Goal: Task Accomplishment & Management: Manage account settings

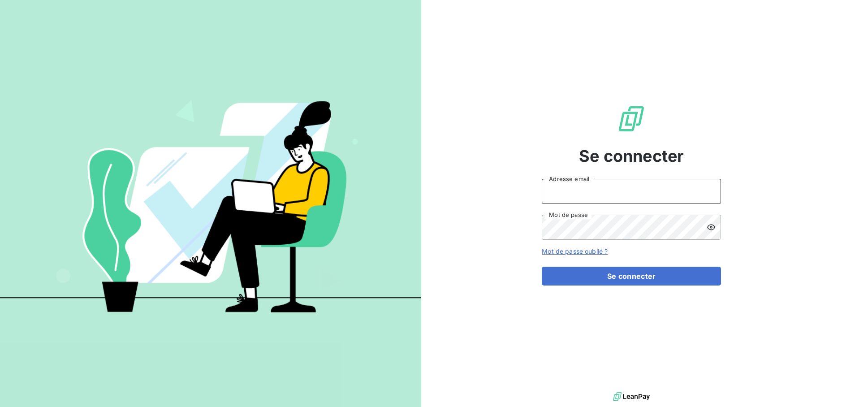
click at [604, 188] on input "Adresse email" at bounding box center [631, 191] width 179 height 25
type input "[EMAIL_ADDRESS][DOMAIN_NAME]"
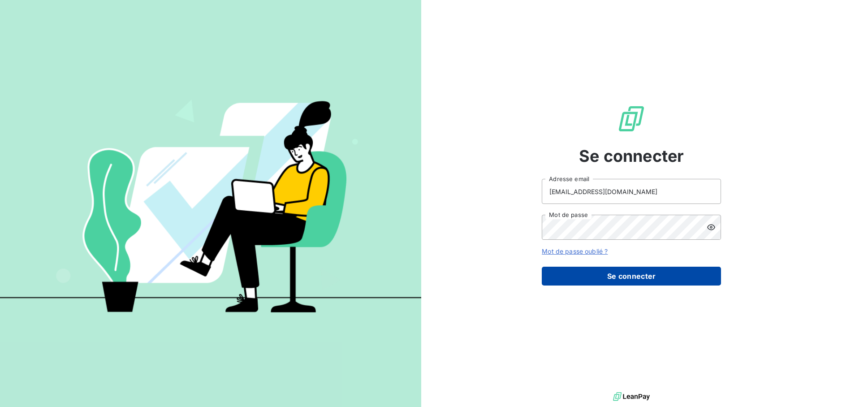
click at [634, 271] on button "Se connecter" at bounding box center [631, 276] width 179 height 19
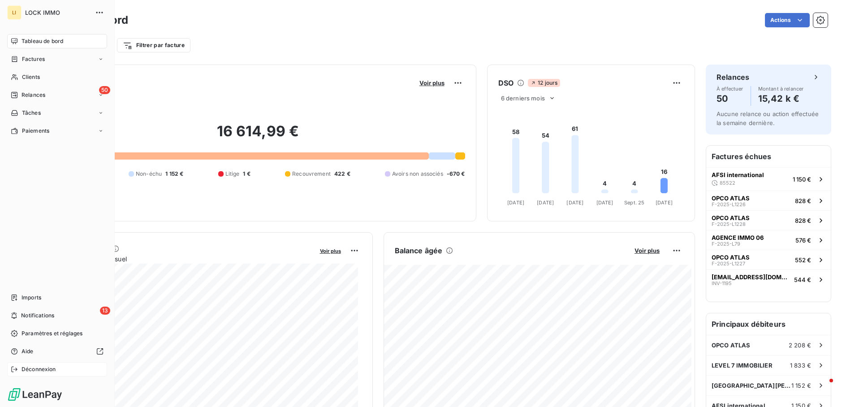
click at [30, 371] on span "Déconnexion" at bounding box center [39, 369] width 34 height 8
